Goal: Use online tool/utility: Use online tool/utility

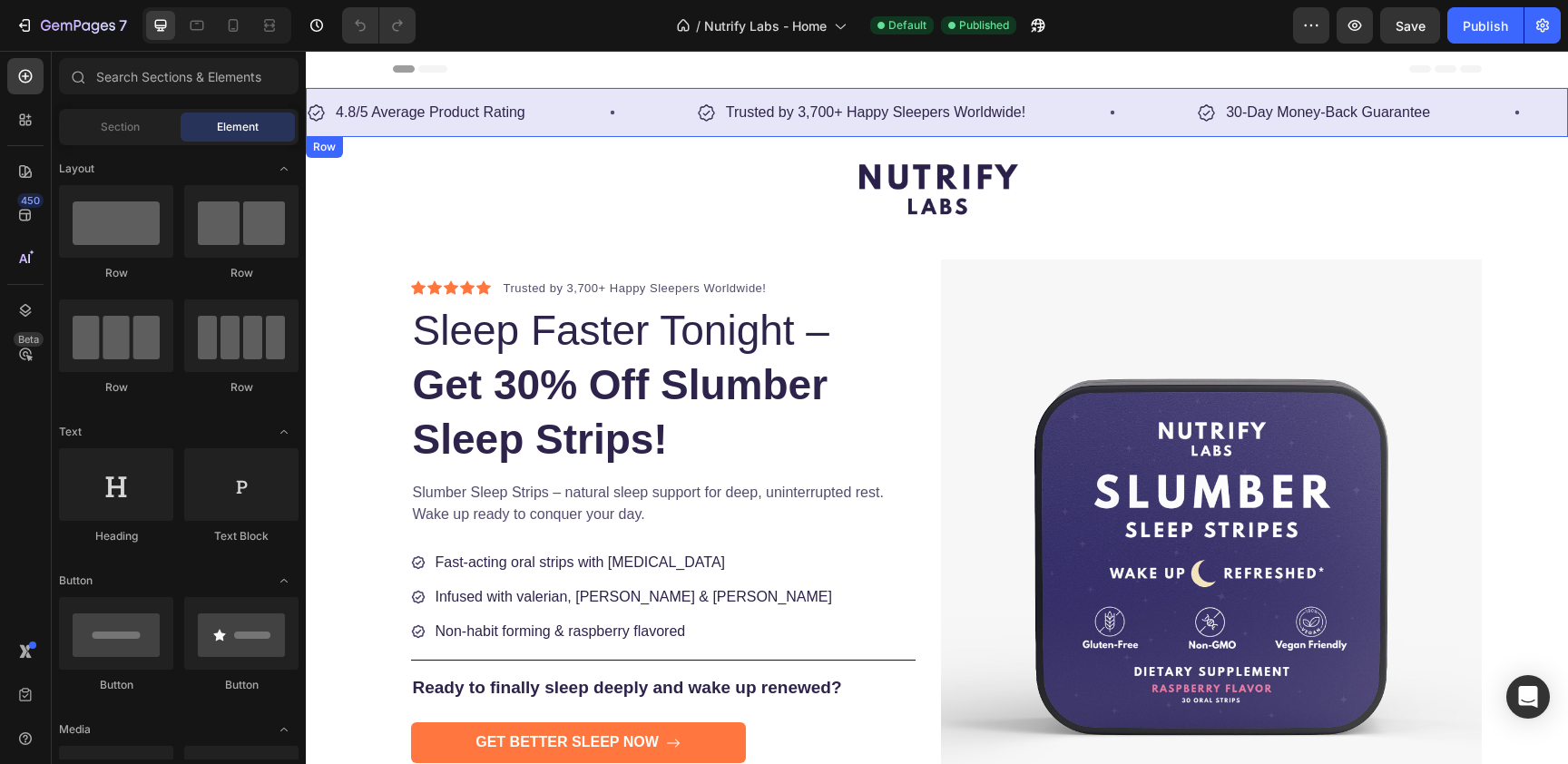
click at [1022, 130] on div "4.8/5 Average Product Rating Item List Row Trusted by 3,700+ Happy Sleepers Wor…" at bounding box center [937, 112] width 1262 height 49
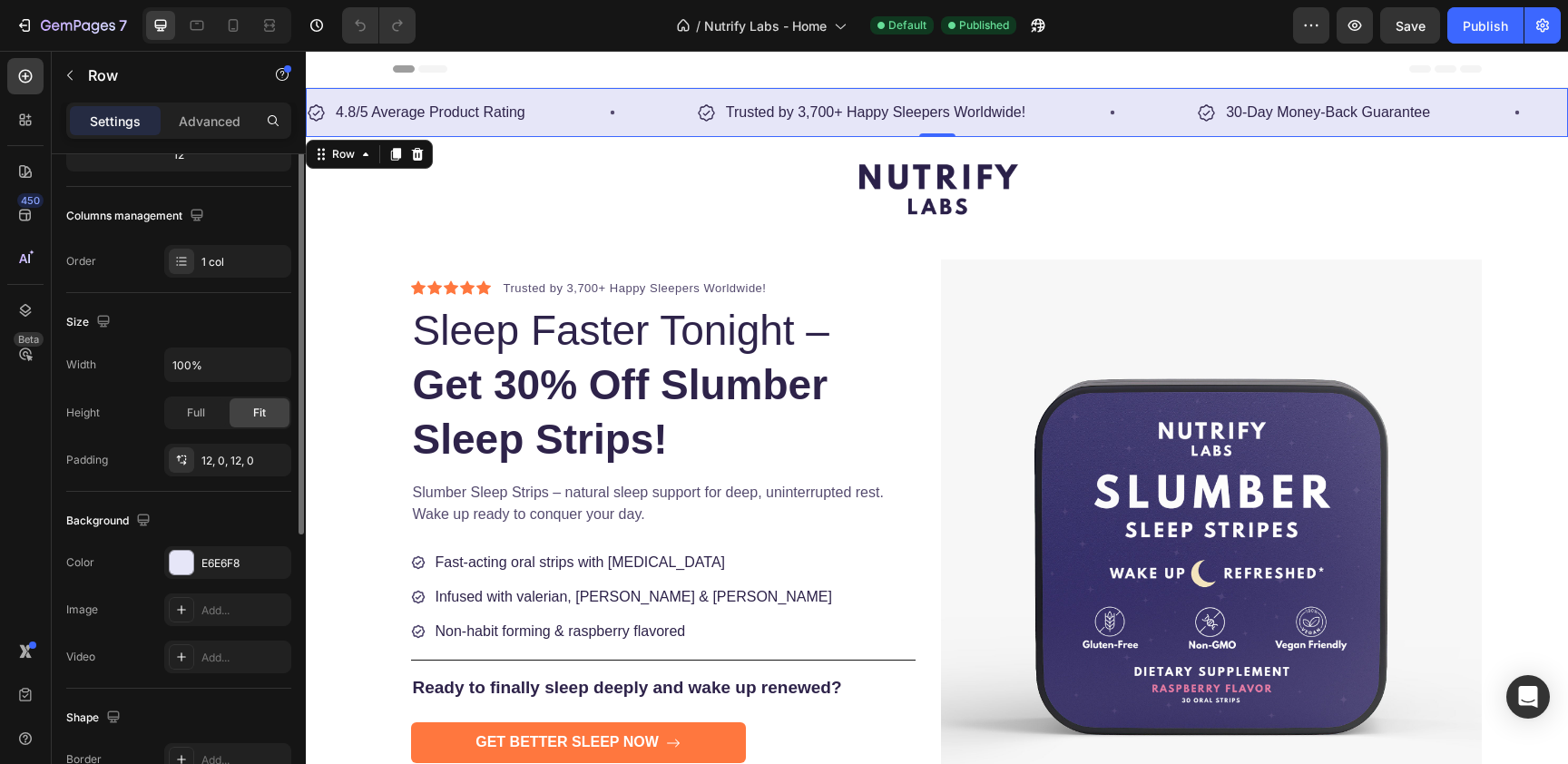
scroll to position [252, 0]
click at [248, 559] on div "E6E6F8" at bounding box center [227, 563] width 53 height 16
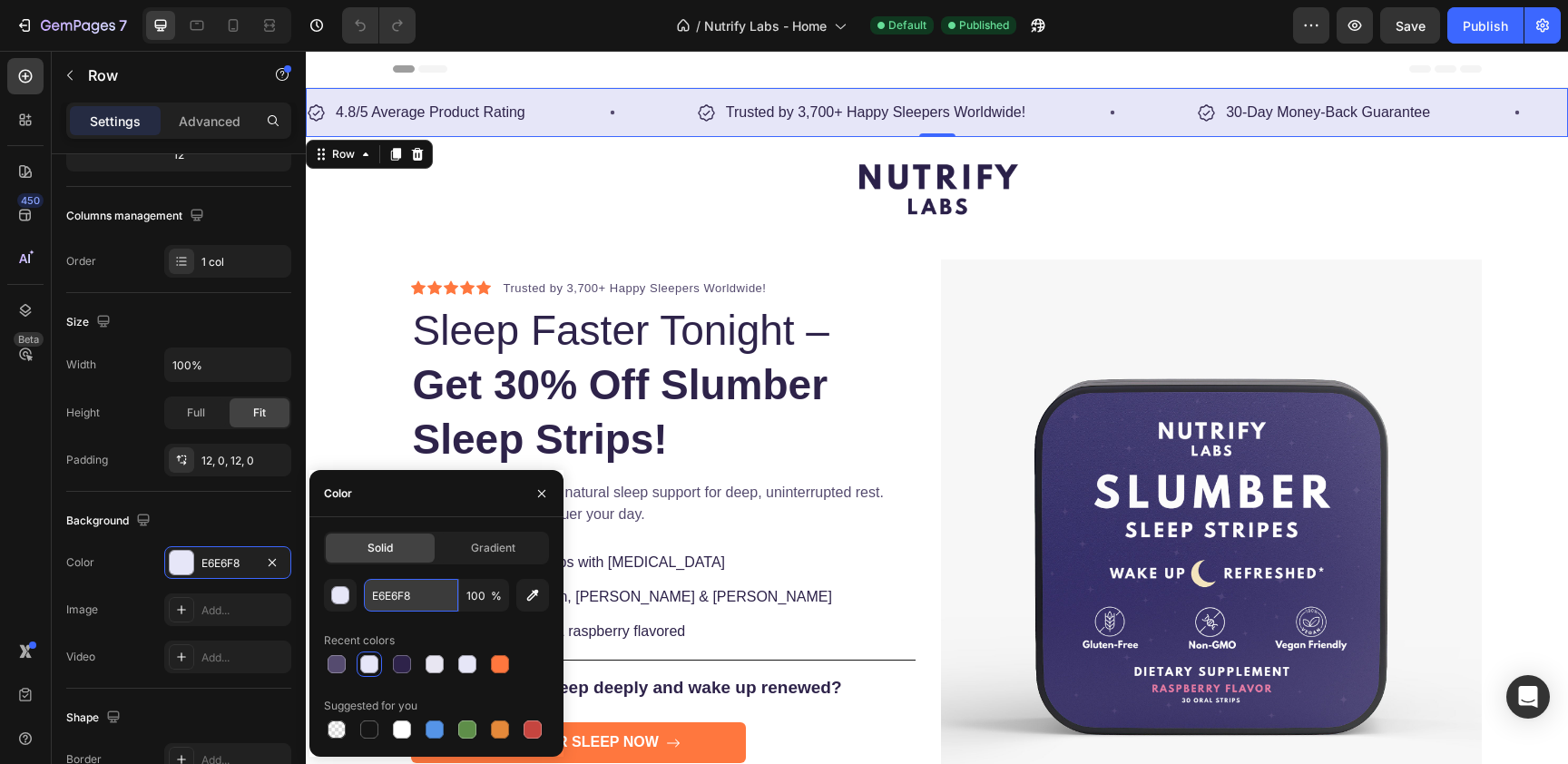
click at [393, 602] on input "E6E6F8" at bounding box center [411, 595] width 94 height 33
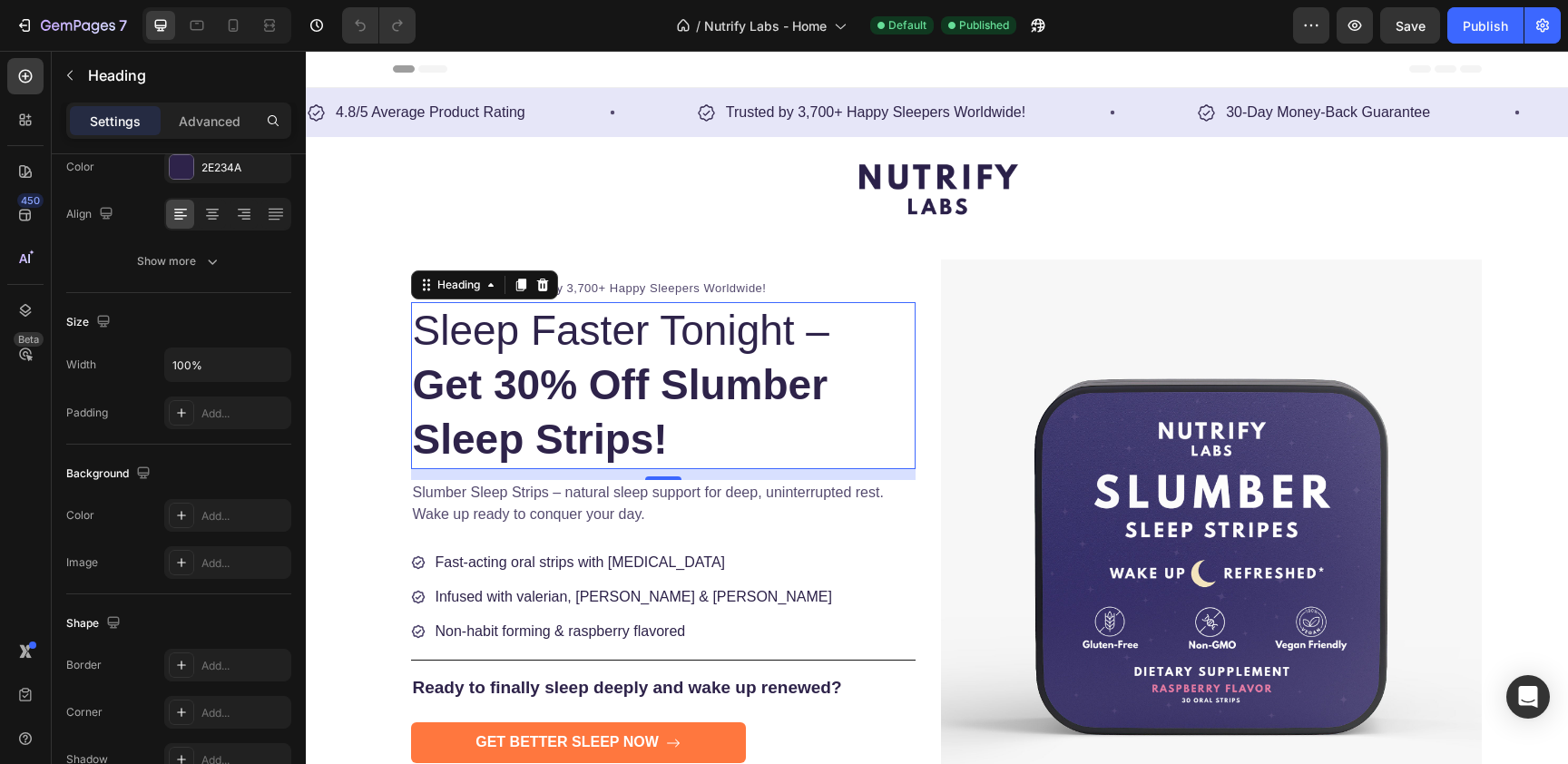
click at [741, 367] on strong "Get 30% Off Slumber Sleep Strips!" at bounding box center [620, 412] width 416 height 102
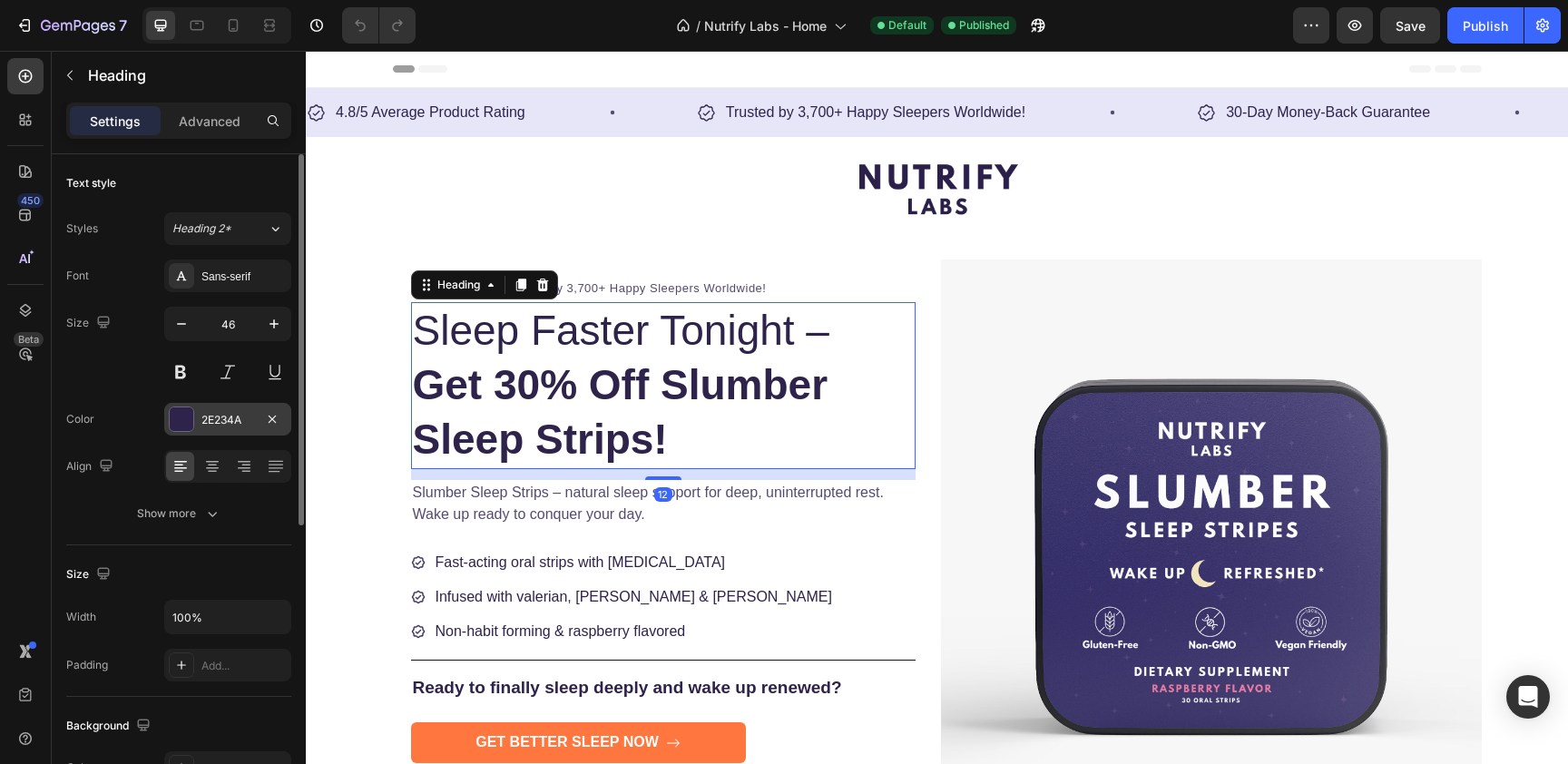
click at [212, 417] on div "2E234A" at bounding box center [227, 419] width 53 height 16
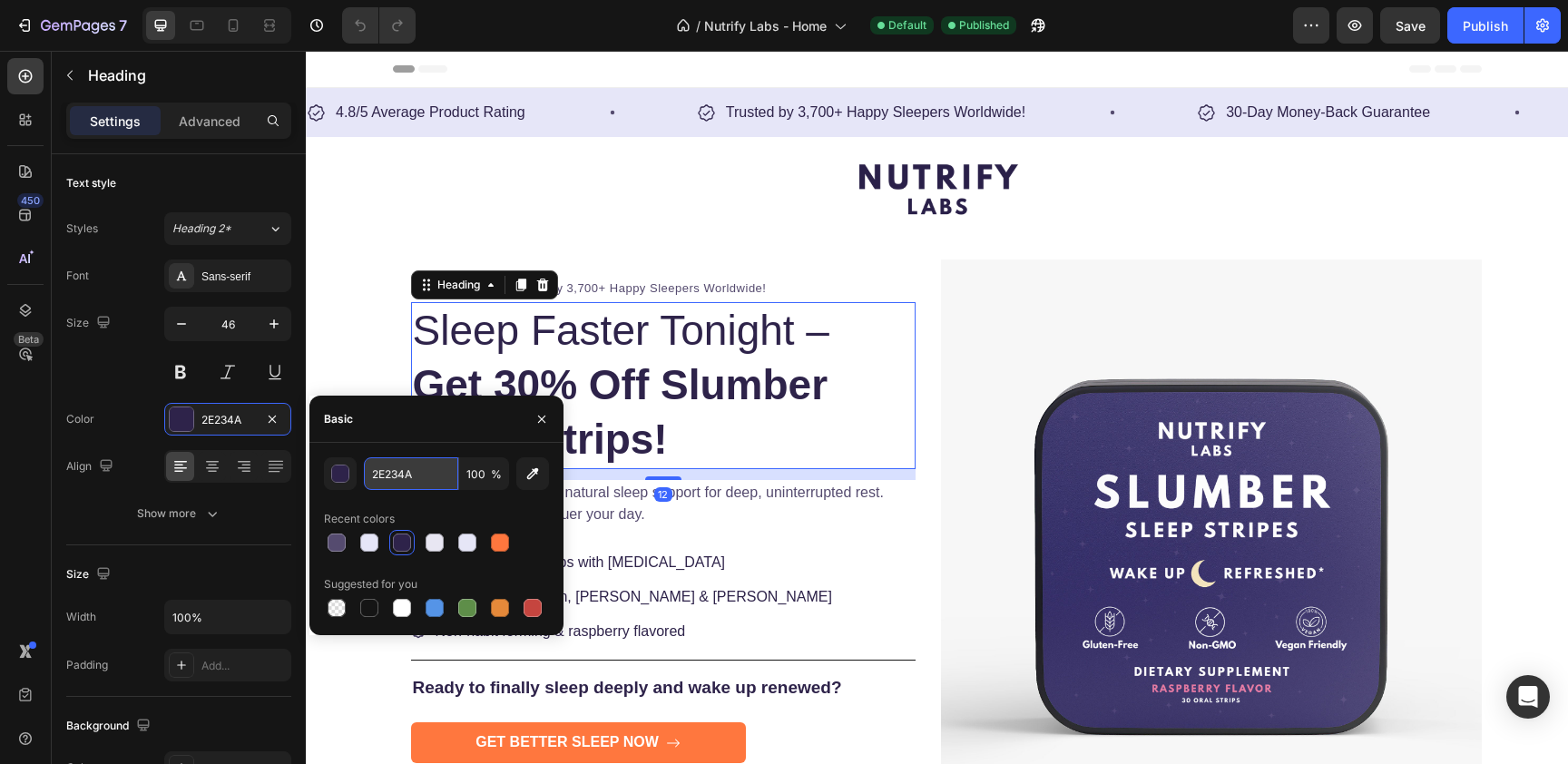
click at [402, 475] on input "2E234A" at bounding box center [411, 473] width 94 height 33
click at [434, 466] on input "2E234A" at bounding box center [411, 473] width 94 height 33
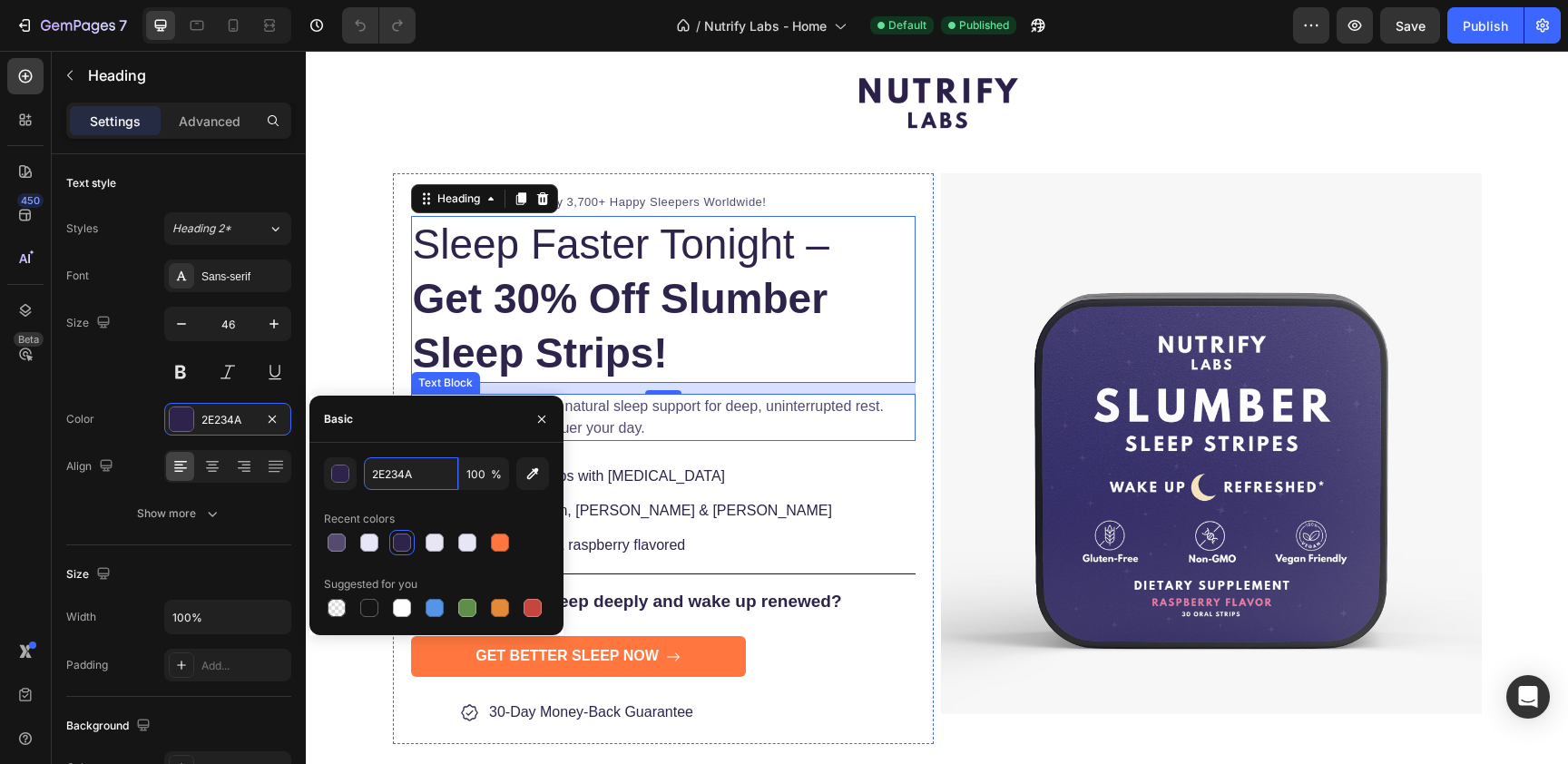
scroll to position [100, 0]
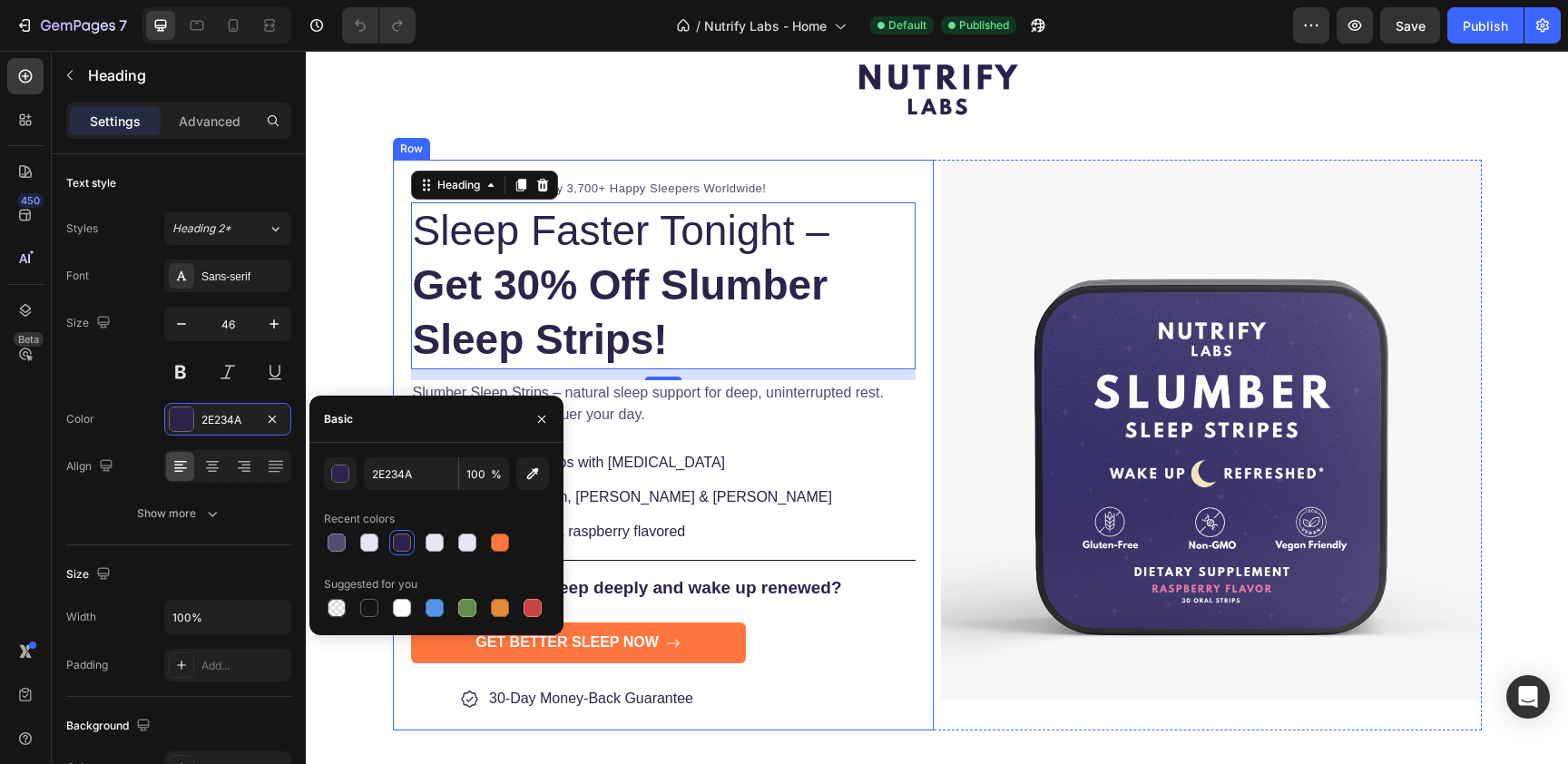
click at [756, 398] on p "Slumber Sleep Strips – natural sleep support for deep, uninterrupted rest. Wake…" at bounding box center [663, 403] width 501 height 43
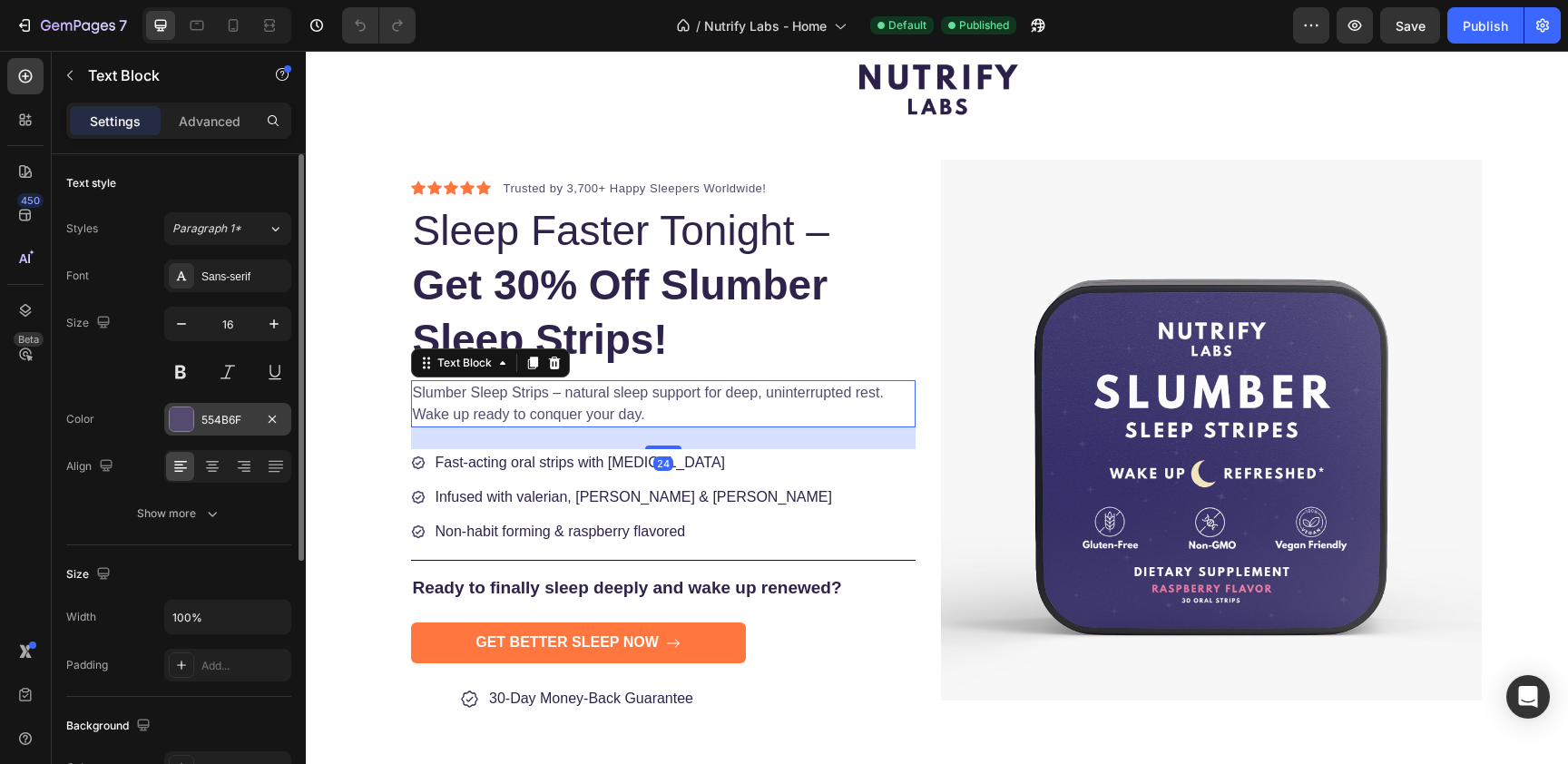
click at [224, 417] on div "554B6F" at bounding box center [227, 419] width 53 height 16
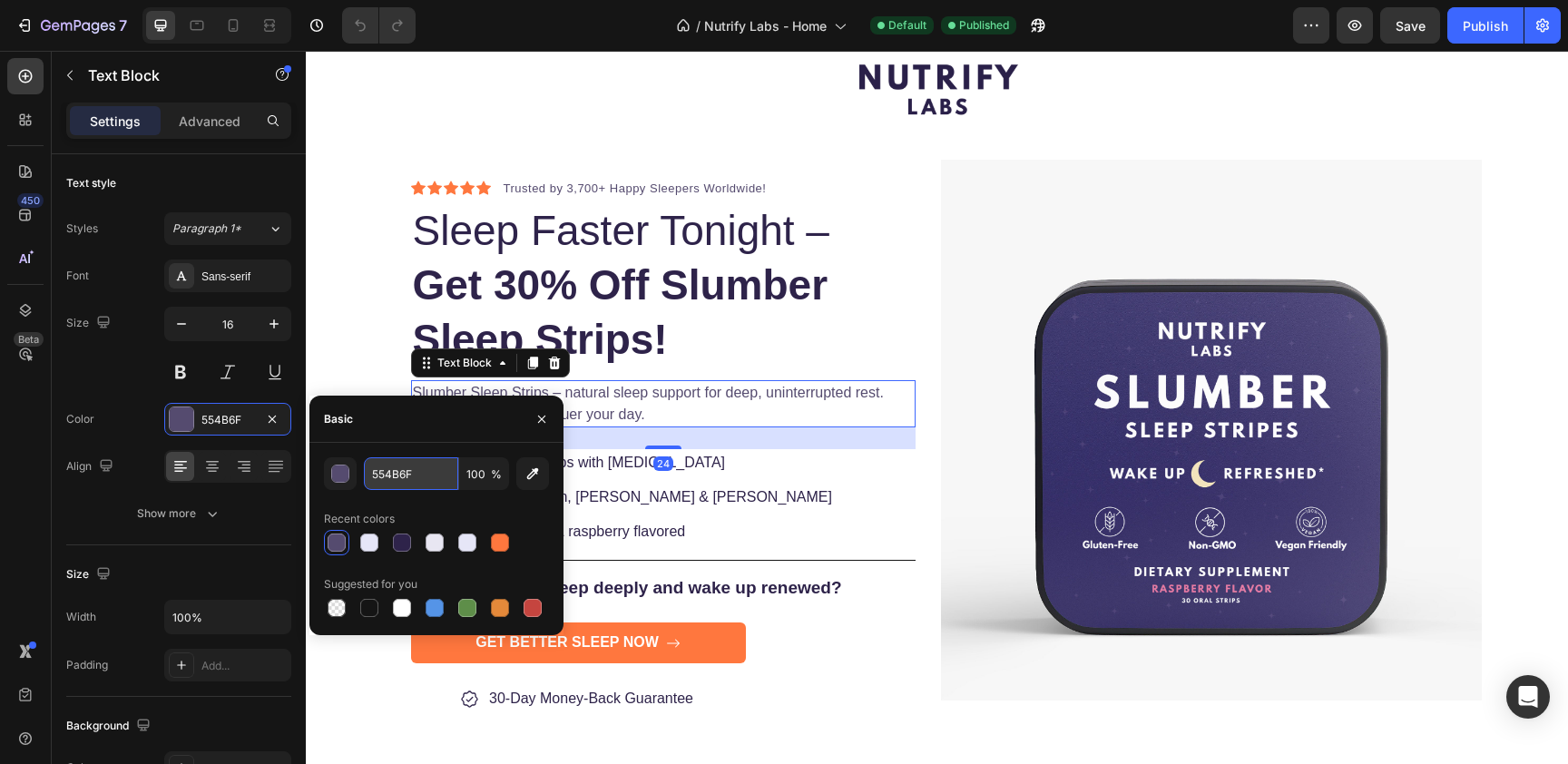
click at [414, 475] on input "554B6F" at bounding box center [411, 473] width 94 height 33
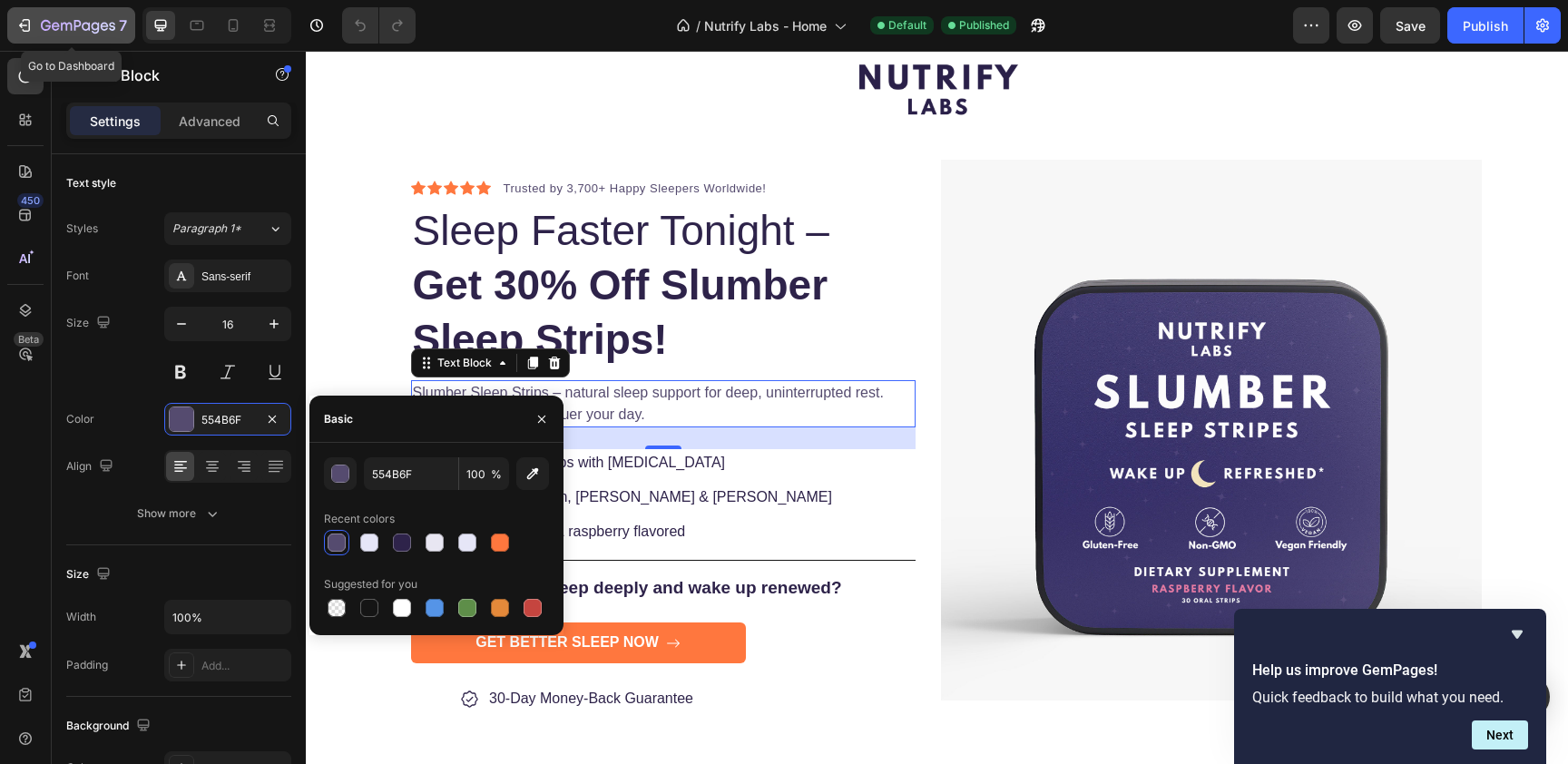
click at [65, 16] on div "7" at bounding box center [84, 25] width 86 height 22
